Goal: Task Accomplishment & Management: Use online tool/utility

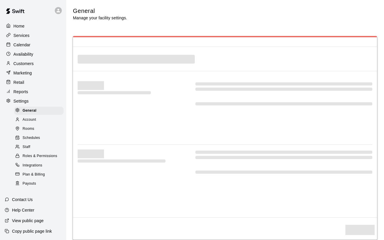
select select "**"
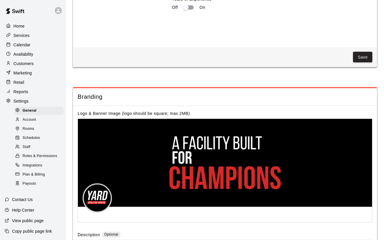
scroll to position [1244, 0]
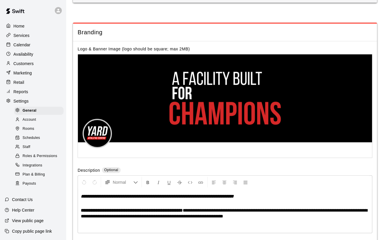
click at [32, 212] on p "Help Center" at bounding box center [23, 210] width 22 height 6
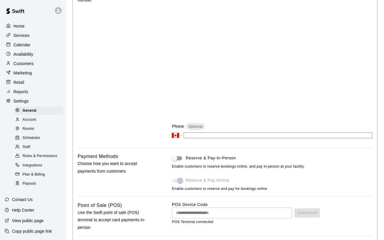
scroll to position [205, 0]
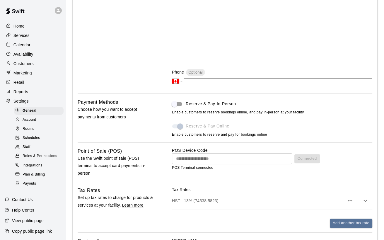
click at [179, 127] on span at bounding box center [177, 126] width 10 height 4
click at [184, 128] on span at bounding box center [177, 126] width 17 height 11
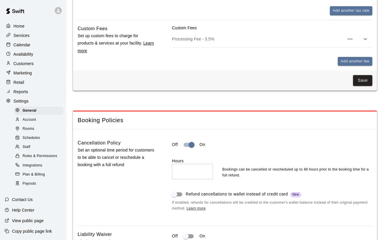
scroll to position [439, 0]
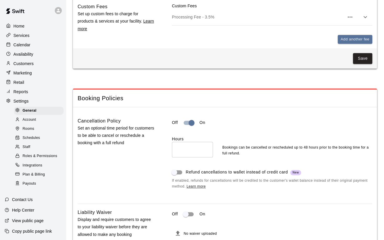
click at [30, 91] on div "Reports" at bounding box center [33, 91] width 57 height 9
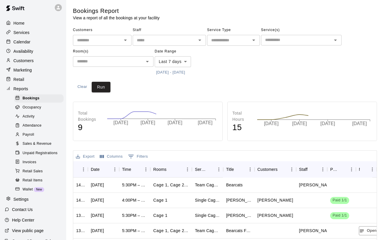
click at [23, 80] on p "Retail" at bounding box center [18, 79] width 11 height 6
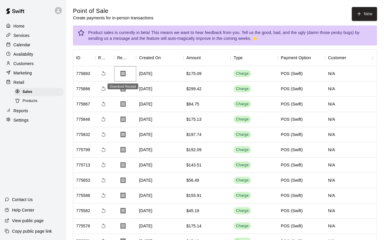
click at [122, 72] on icon "Download Receipt" at bounding box center [122, 74] width 5 height 6
click at [30, 104] on span "Products" at bounding box center [30, 101] width 15 height 6
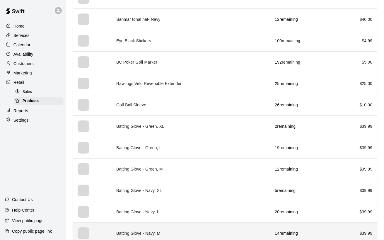
scroll to position [644, 0]
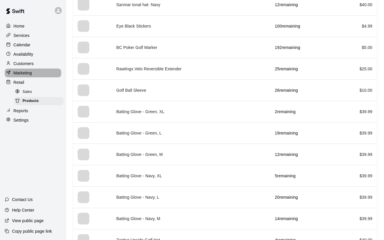
click at [28, 73] on p "Marketing" at bounding box center [22, 73] width 18 height 6
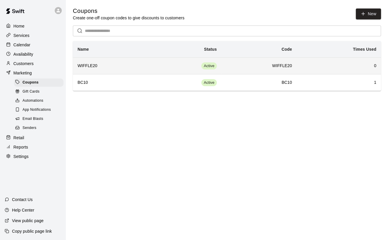
click at [93, 65] on h6 "WIFFLE20" at bounding box center [111, 66] width 66 height 6
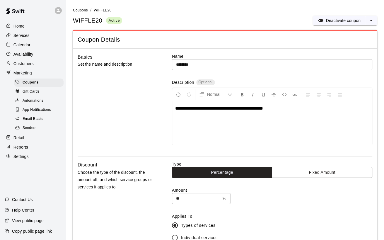
click at [34, 94] on span "Gift Cards" at bounding box center [31, 92] width 17 height 6
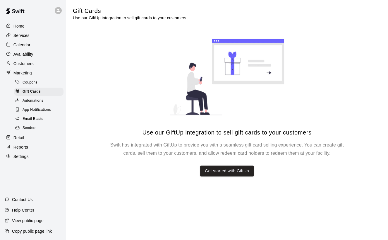
click at [33, 104] on span "Automations" at bounding box center [33, 101] width 21 height 6
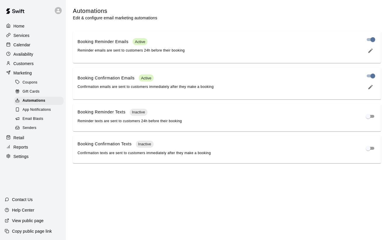
click at [37, 113] on span "App Notifications" at bounding box center [37, 110] width 28 height 6
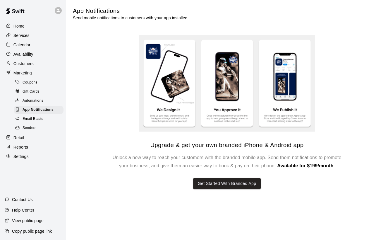
click at [37, 122] on span "Email Blasts" at bounding box center [33, 119] width 21 height 6
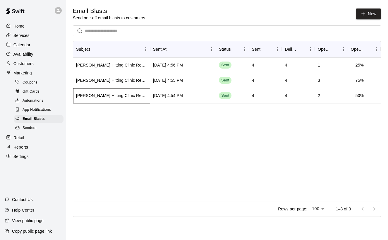
click at [99, 93] on div "[PERSON_NAME] Hitting Clinic Reminder" at bounding box center [111, 96] width 71 height 6
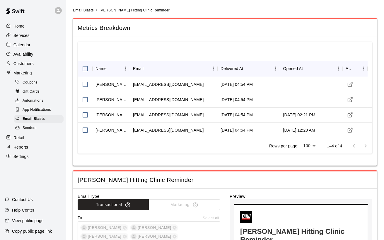
click at [32, 131] on span "Senders" at bounding box center [30, 128] width 14 height 6
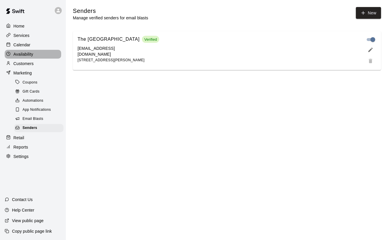
click at [15, 56] on p "Availability" at bounding box center [23, 54] width 20 height 6
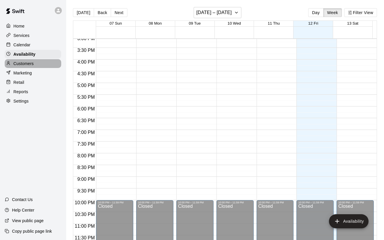
click at [36, 64] on div "Customers" at bounding box center [33, 63] width 57 height 9
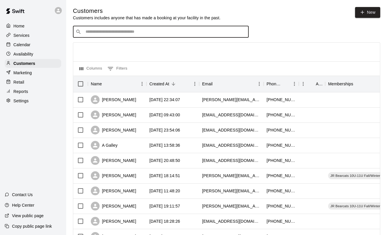
click at [114, 34] on input "Search customers by name or email" at bounding box center [165, 32] width 162 height 6
type input "****"
click at [243, 34] on icon "Clear" at bounding box center [243, 32] width 6 height 6
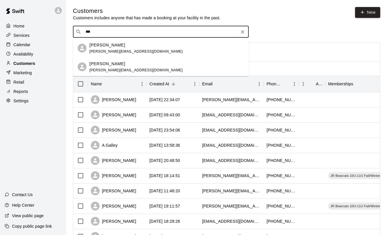
type input "***"
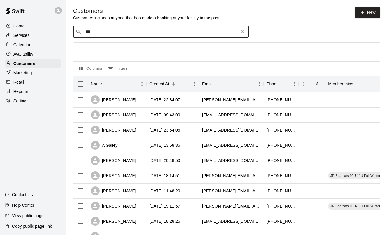
click at [244, 35] on icon "Clear" at bounding box center [243, 32] width 6 height 6
click at [192, 37] on div "​ ​" at bounding box center [161, 32] width 176 height 12
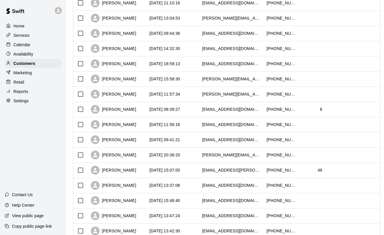
scroll to position [275, 0]
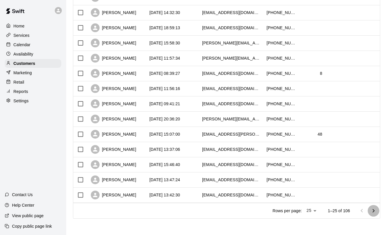
click at [374, 210] on icon "Go to next page" at bounding box center [373, 211] width 2 height 4
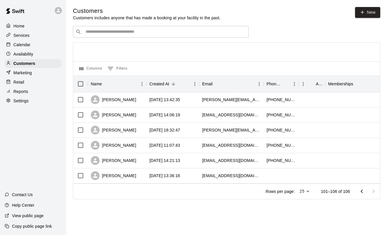
scroll to position [0, 0]
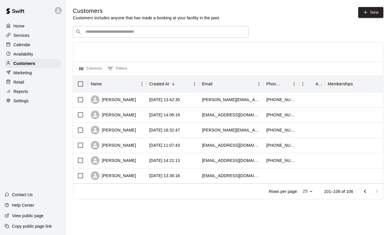
click at [366, 195] on icon "Go to previous page" at bounding box center [365, 191] width 7 height 7
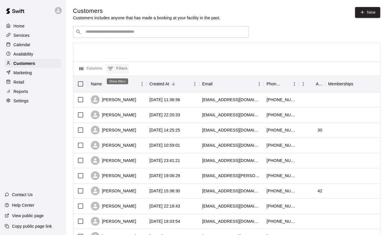
click at [115, 68] on button "0 Filters" at bounding box center [117, 68] width 23 height 9
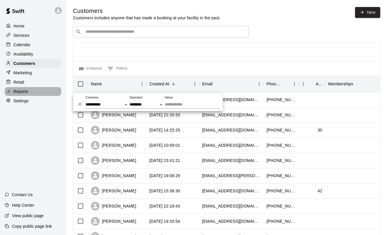
click at [22, 95] on p "Reports" at bounding box center [20, 92] width 15 height 6
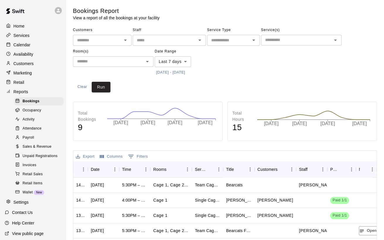
click at [129, 42] on div "​" at bounding box center [102, 40] width 59 height 11
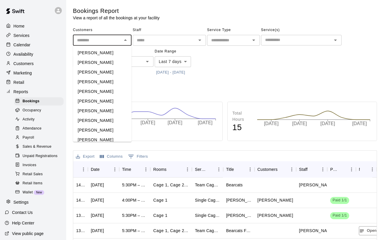
click at [225, 66] on div "Customers ​ [PERSON_NAME] [PERSON_NAME] [PERSON_NAME] [PERSON_NAME] [PERSON_NAM…" at bounding box center [225, 51] width 304 height 52
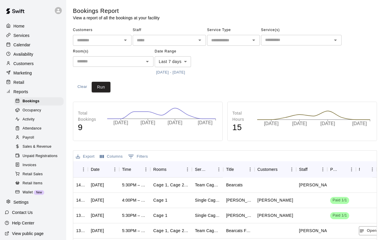
click at [229, 41] on input "text" at bounding box center [229, 40] width 40 height 7
click at [227, 51] on li "Rentals" at bounding box center [233, 53] width 53 height 10
type input "*******"
click at [305, 36] on div "​" at bounding box center [301, 40] width 81 height 11
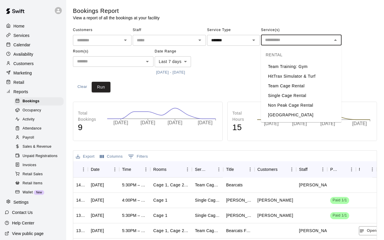
click at [341, 83] on li "Team Cage Rental" at bounding box center [301, 86] width 81 height 10
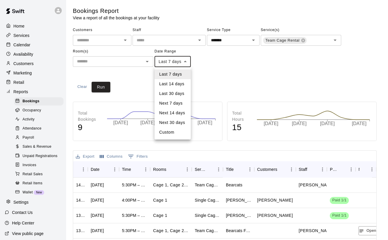
click at [189, 61] on body "Home Services Calendar Availability Customers Marketing Retail Reports Bookings…" at bounding box center [194, 179] width 388 height 358
click at [170, 90] on li "Last 30 days" at bounding box center [173, 94] width 36 height 10
type input "*****"
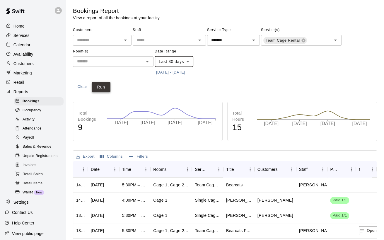
click at [98, 88] on button "Run" at bounding box center [101, 87] width 19 height 11
